Goal: Communication & Community: Answer question/provide support

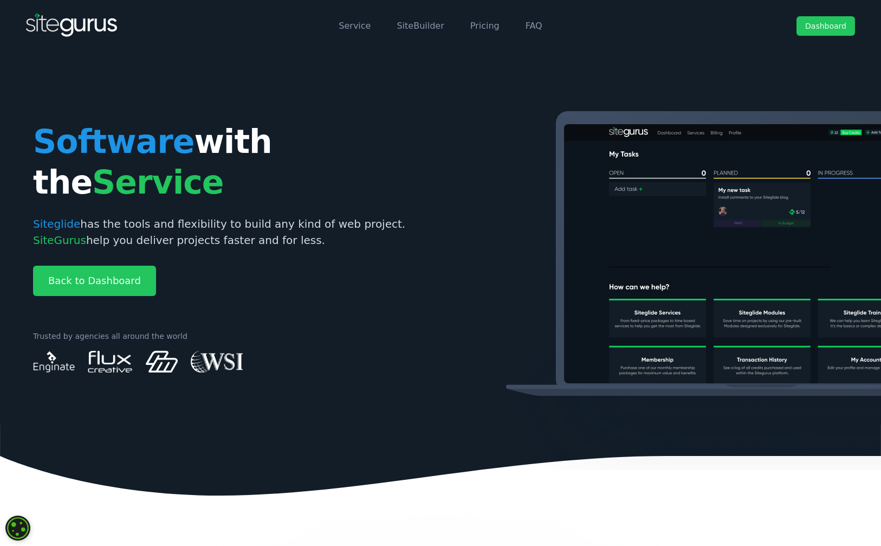
click at [827, 23] on link "Dashboard" at bounding box center [826, 26] width 59 height 20
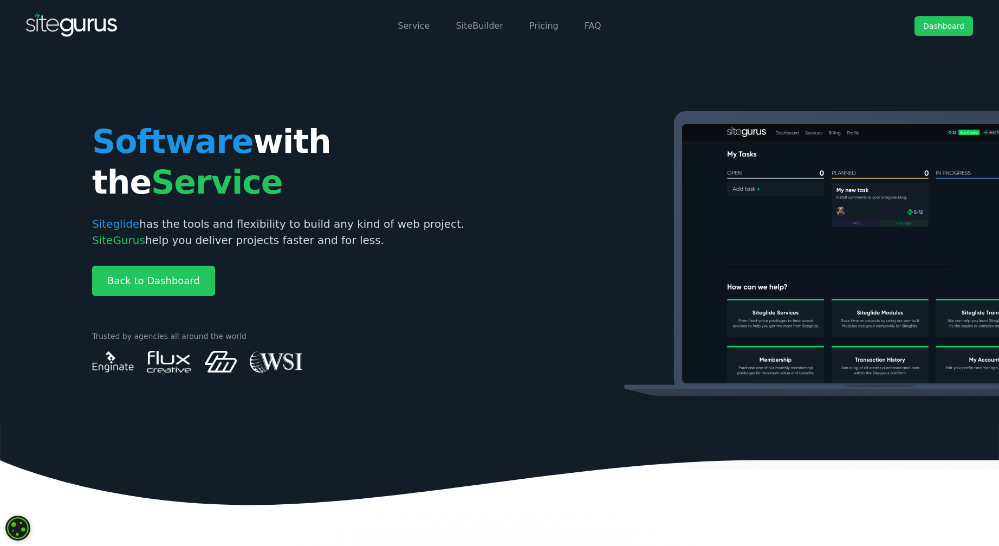
click at [881, 27] on link "Dashboard" at bounding box center [944, 26] width 59 height 20
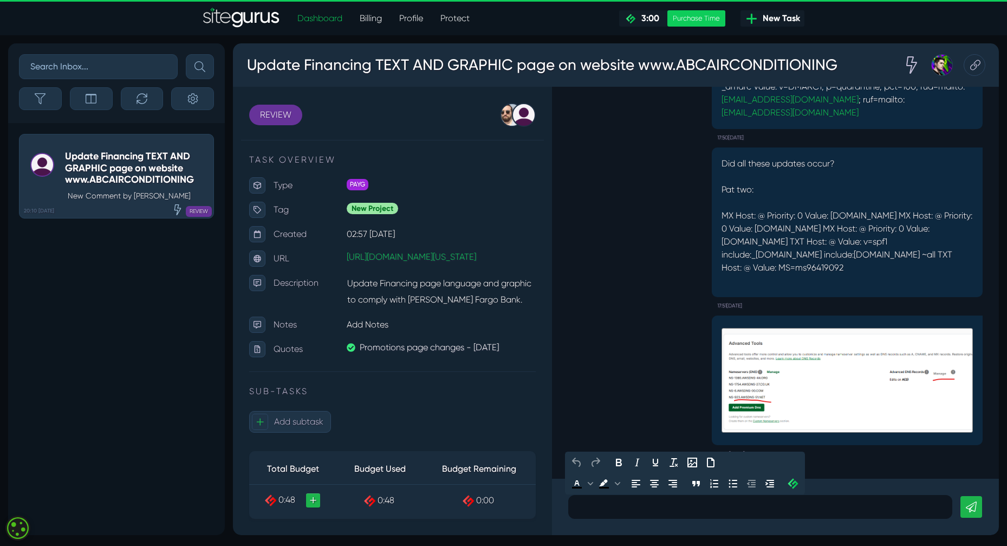
click at [729, 514] on div at bounding box center [760, 507] width 384 height 24
drag, startPoint x: 915, startPoint y: 502, endPoint x: 979, endPoint y: 502, distance: 63.9
click at [916, 502] on p "Okay I have snet a few messages. So want to be sure that you realize this is ur…" at bounding box center [761, 506] width 368 height 13
click at [947, 502] on div "Okay I have snet a few messages. So want to be sure that you realize this is ur…" at bounding box center [760, 507] width 384 height 24
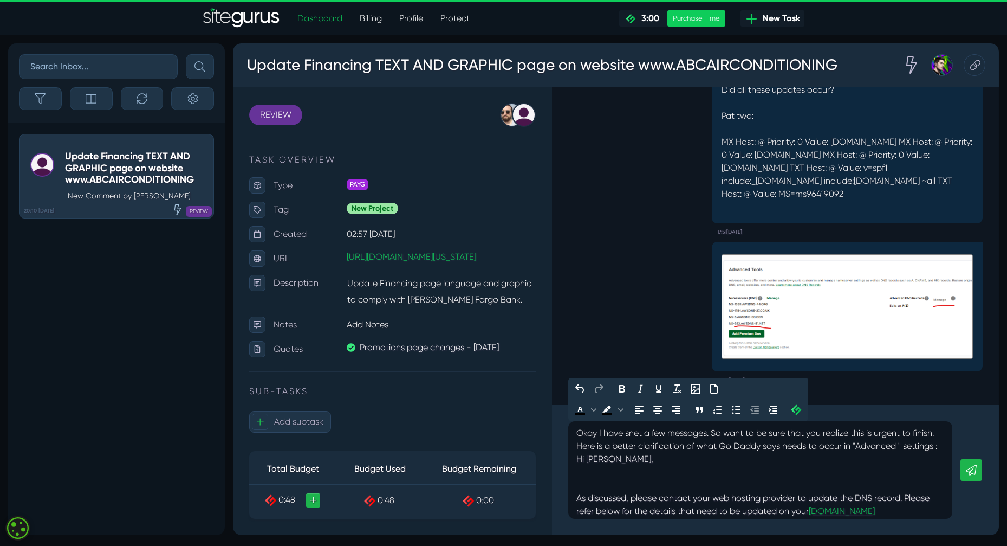
click at [649, 491] on div at bounding box center [761, 484] width 368 height 13
click at [630, 452] on p "Okay I have snet a few messages. So want to be sure that you realize this is ur…" at bounding box center [761, 439] width 368 height 26
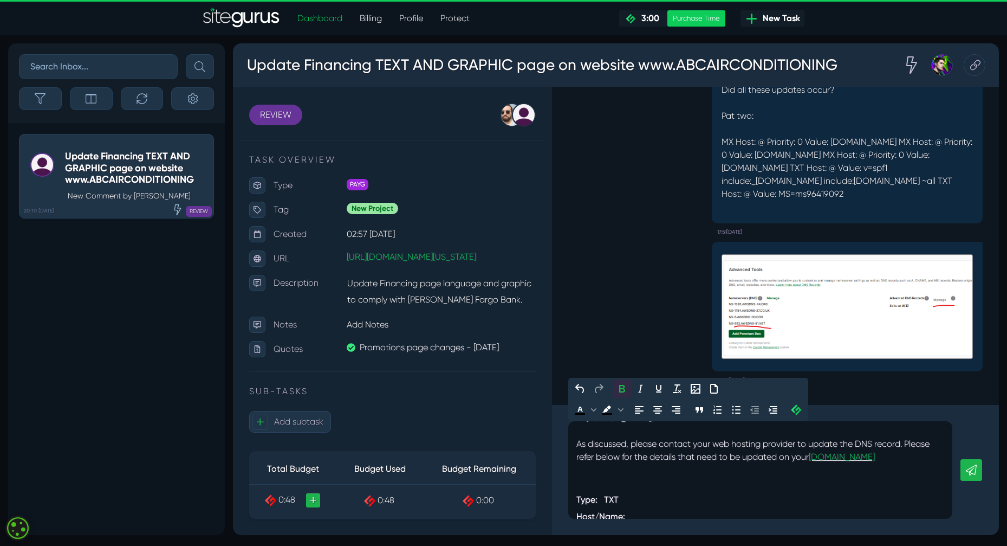
click at [635, 476] on strong at bounding box center [761, 469] width 368 height 13
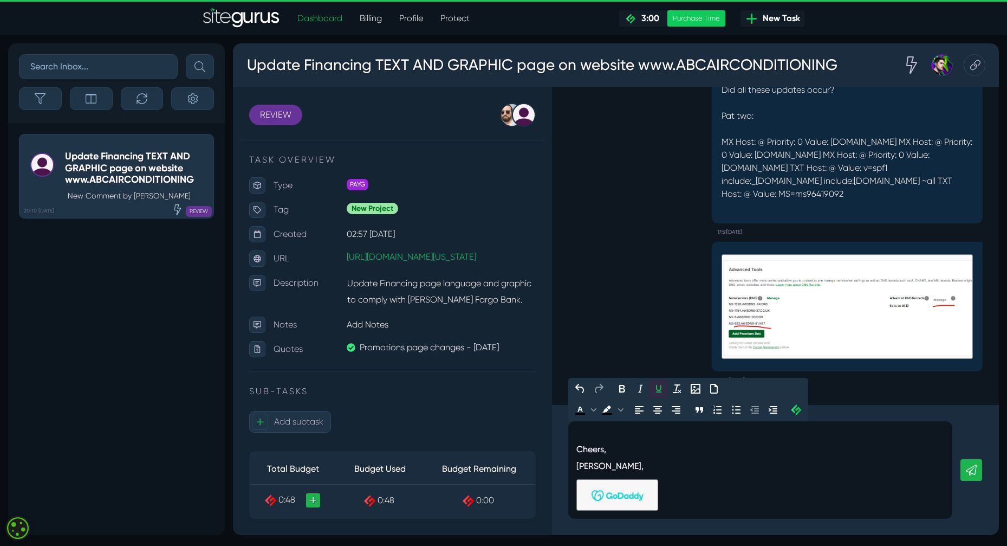
click at [610, 430] on div at bounding box center [761, 423] width 368 height 13
click at [972, 473] on icon at bounding box center [971, 469] width 11 height 11
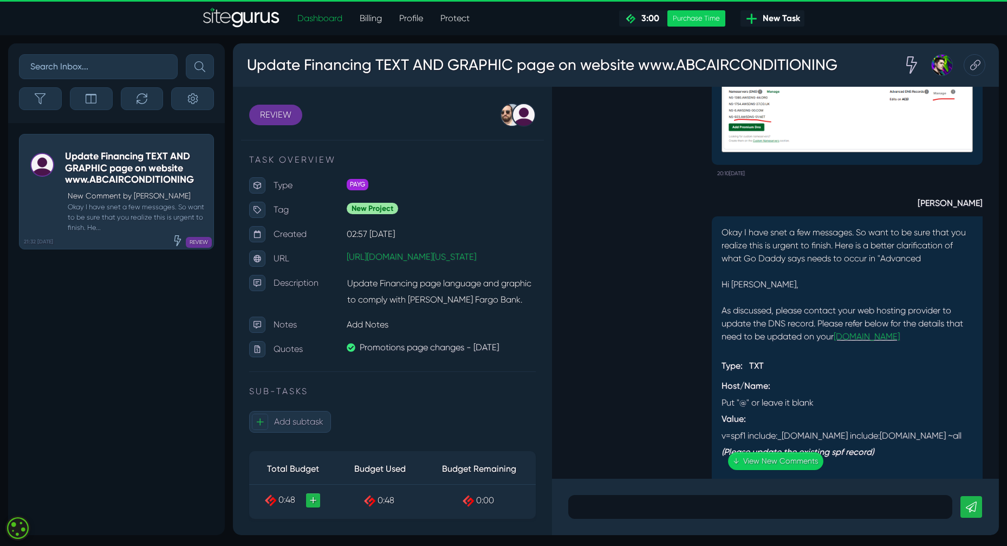
scroll to position [-724, 0]
